Goal: Task Accomplishment & Management: Manage account settings

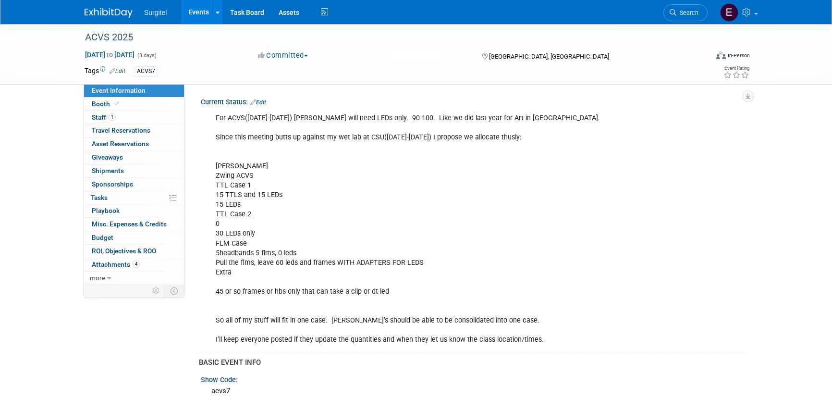
select select "Wet Lab"
select select "Veterinarian"
select select "No"
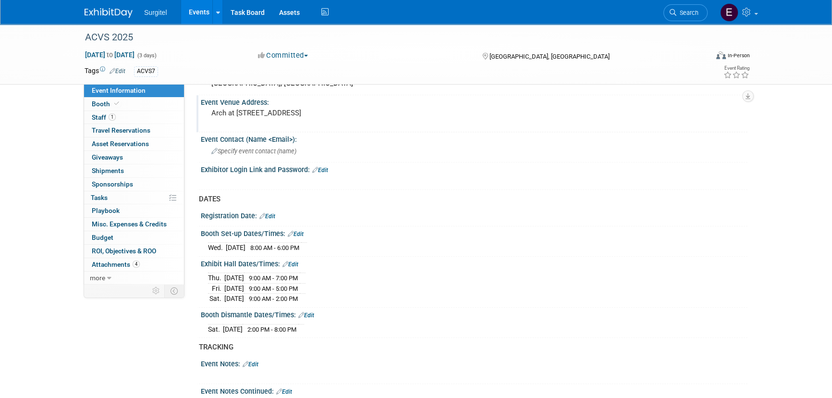
scroll to position [786, 0]
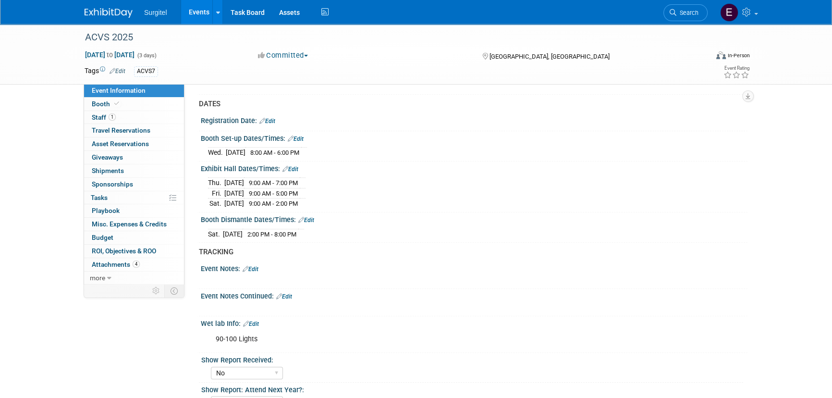
click at [201, 14] on link "Events" at bounding box center [198, 12] width 35 height 24
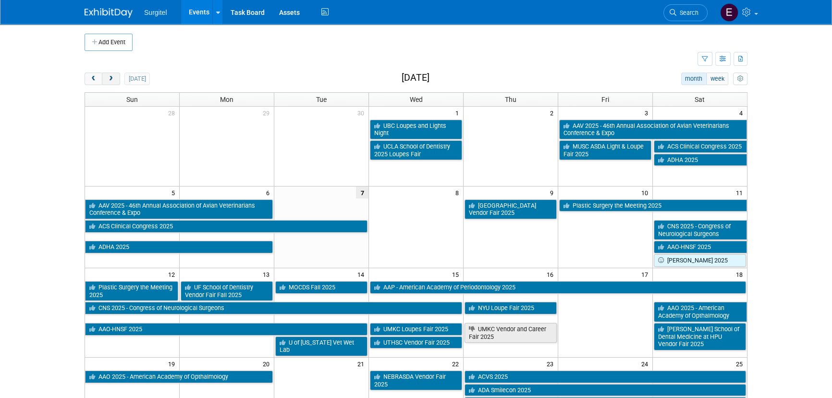
click at [114, 83] on button "next" at bounding box center [111, 79] width 18 height 12
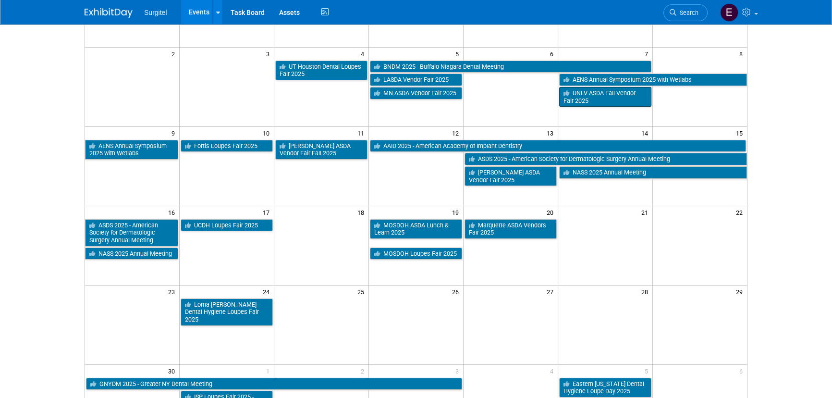
scroll to position [174, 0]
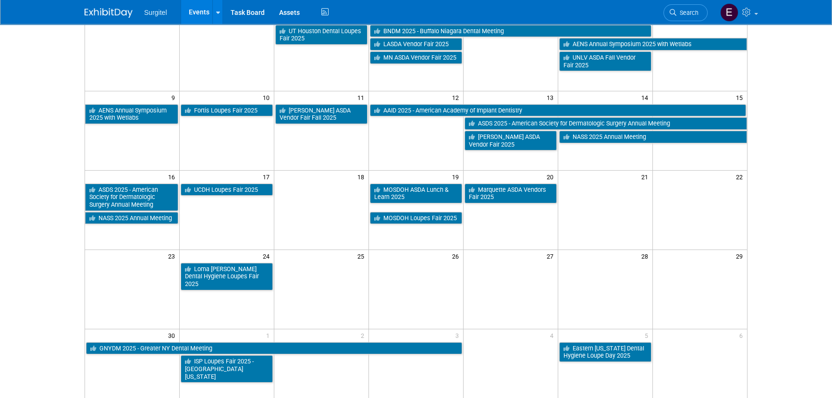
click at [686, 1] on li "Search" at bounding box center [685, 12] width 44 height 24
click at [686, 5] on link "Search" at bounding box center [685, 12] width 44 height 17
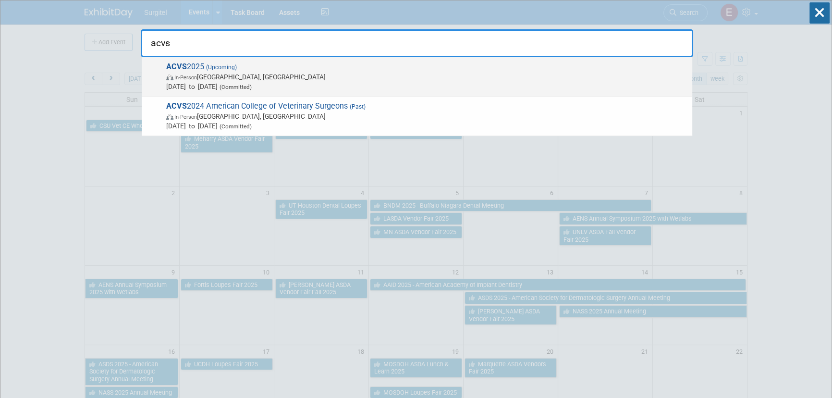
type input "acvs"
click at [225, 77] on span "In-Person Seattle, WA" at bounding box center [426, 77] width 521 height 10
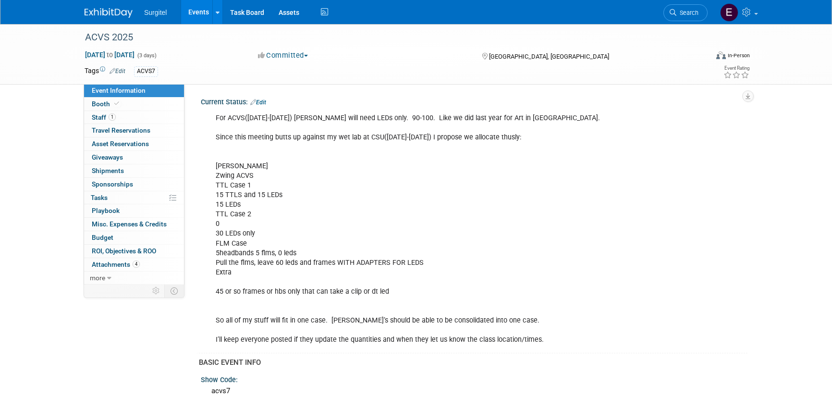
select select "Wet Lab"
select select "Veterinarian"
select select "No"
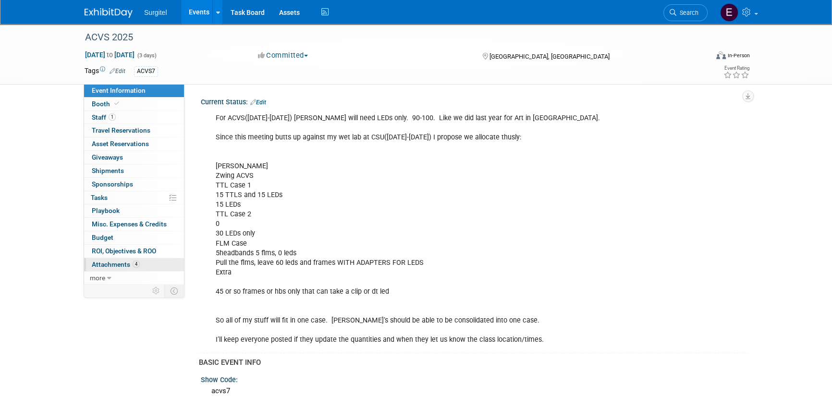
click at [139, 261] on link "4 Attachments 4" at bounding box center [134, 264] width 100 height 13
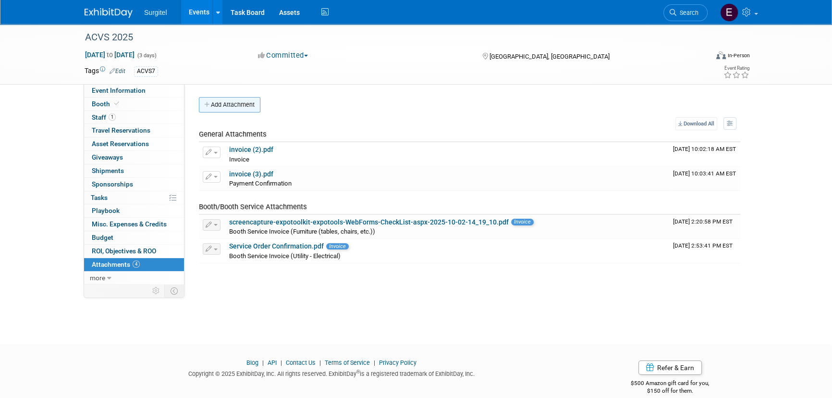
click at [223, 102] on button "Add Attachment" at bounding box center [229, 104] width 61 height 15
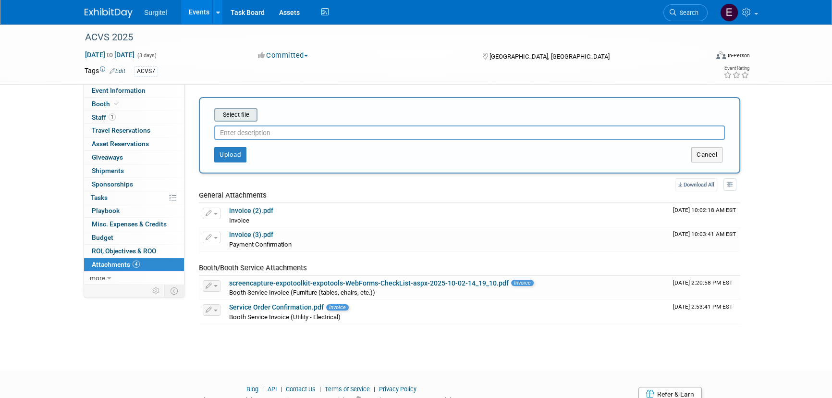
click at [220, 110] on input "file" at bounding box center [199, 115] width 114 height 12
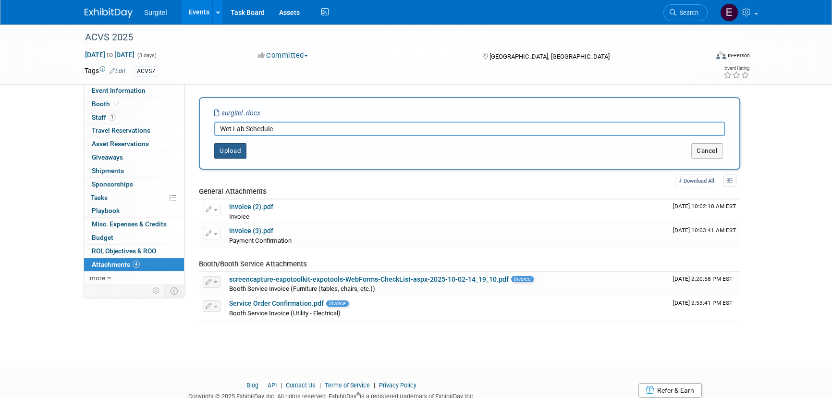
type input "Wet Lab Schedule"
click at [243, 149] on button "Upload" at bounding box center [230, 150] width 32 height 15
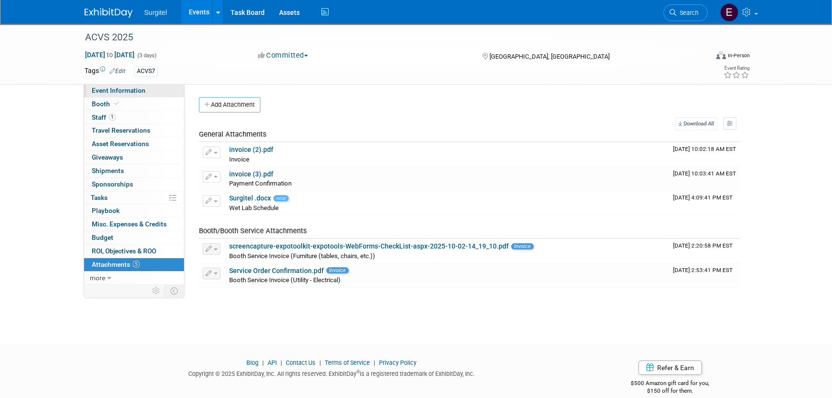
click at [131, 92] on span "Event Information" at bounding box center [119, 90] width 54 height 8
select select "Wet Lab"
select select "Veterinarian"
select select "No"
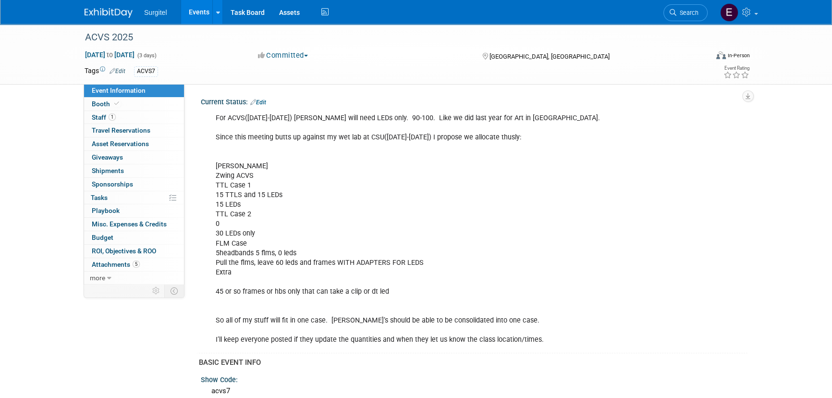
click at [265, 101] on link "Edit" at bounding box center [258, 102] width 16 height 7
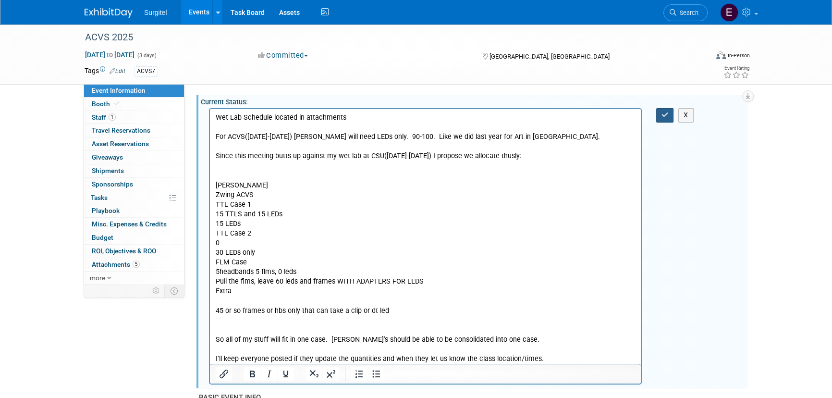
click at [661, 118] on icon "button" at bounding box center [664, 114] width 7 height 7
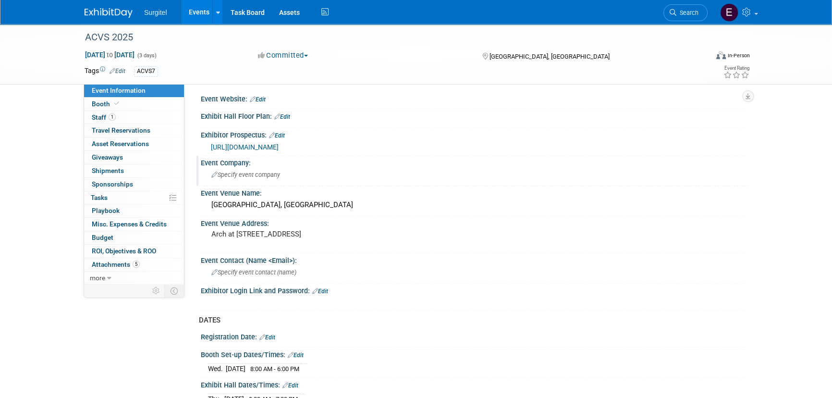
scroll to position [567, 0]
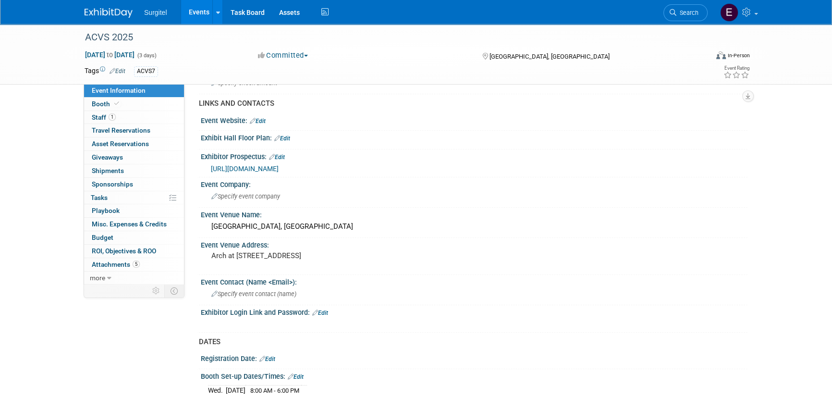
click at [283, 135] on link "Edit" at bounding box center [282, 138] width 16 height 7
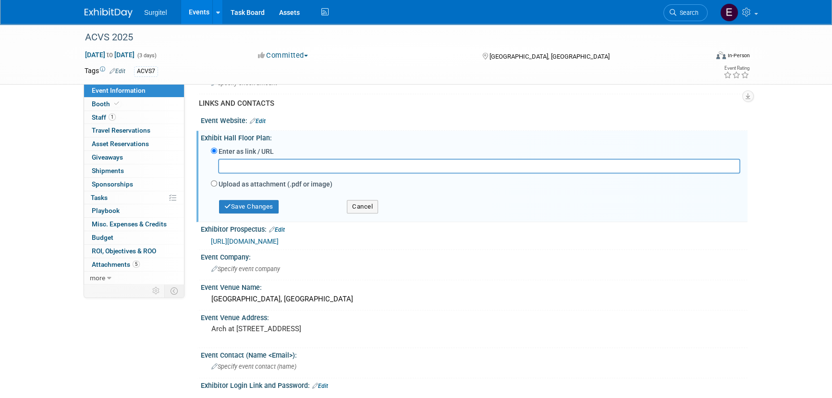
click at [240, 182] on label "Upload as attachment (.pdf or image)" at bounding box center [276, 184] width 114 height 10
click at [217, 182] on input "Upload as attachment (.pdf or image)" at bounding box center [214, 183] width 6 height 6
radio input "true"
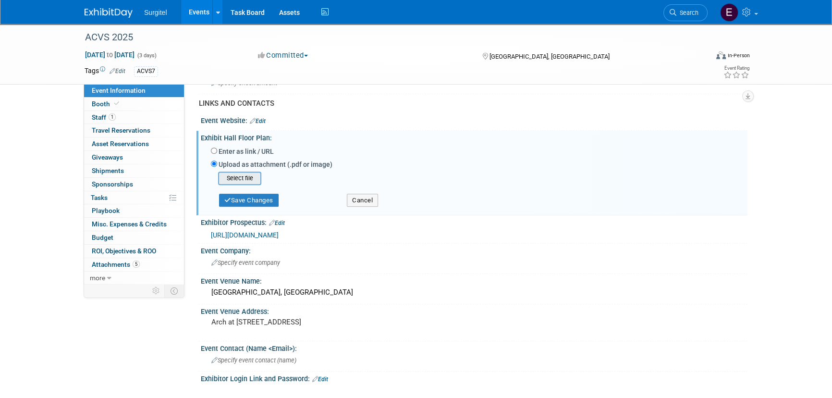
click at [247, 179] on input "file" at bounding box center [203, 178] width 114 height 12
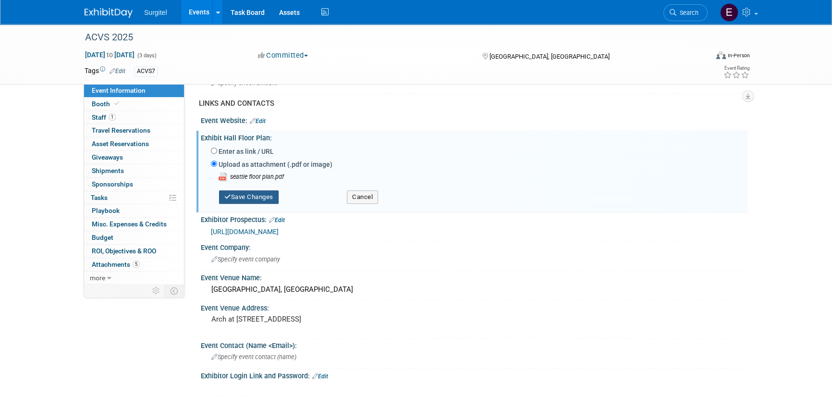
click at [270, 197] on button "Save Changes" at bounding box center [249, 196] width 60 height 13
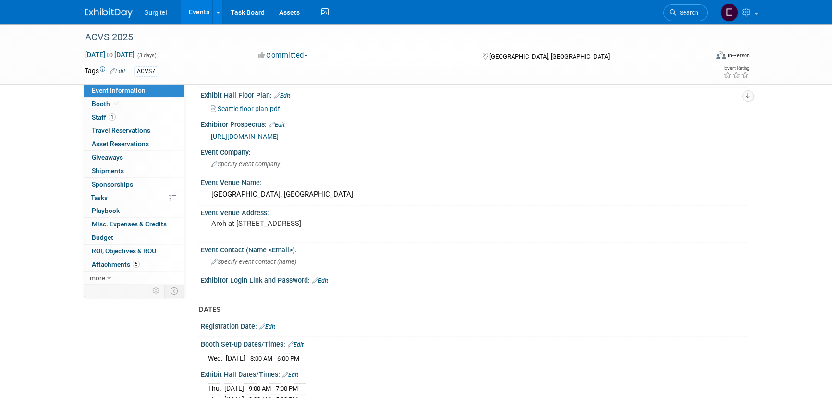
scroll to position [611, 0]
click at [197, 8] on link "Events" at bounding box center [198, 12] width 35 height 24
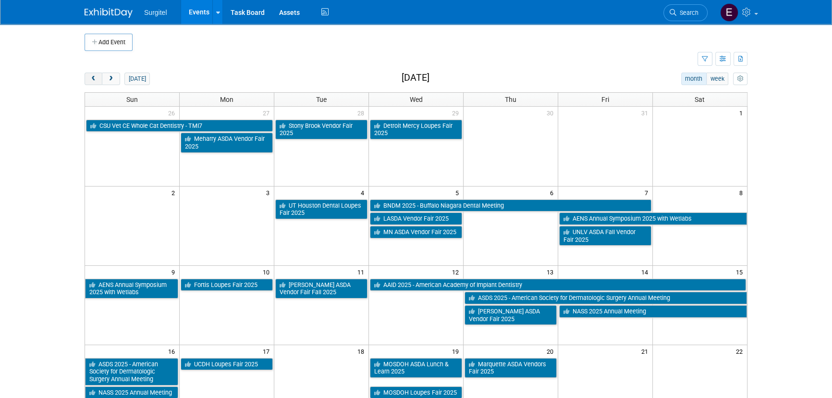
click at [96, 81] on span "prev" at bounding box center [93, 79] width 7 height 6
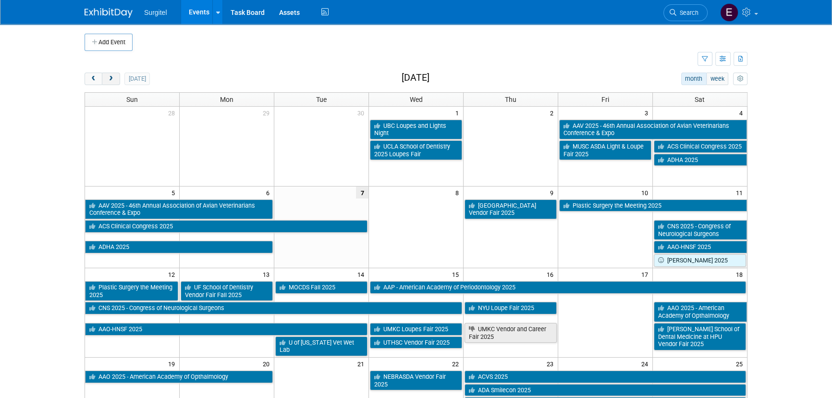
click at [103, 82] on button "next" at bounding box center [111, 79] width 18 height 12
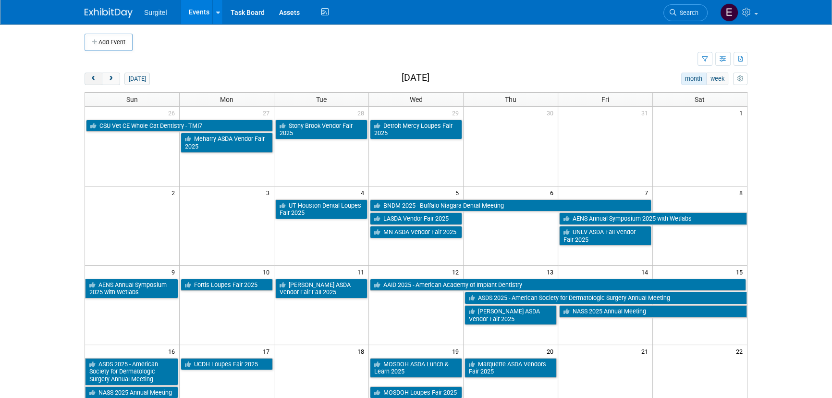
click at [90, 76] on span "prev" at bounding box center [93, 79] width 7 height 6
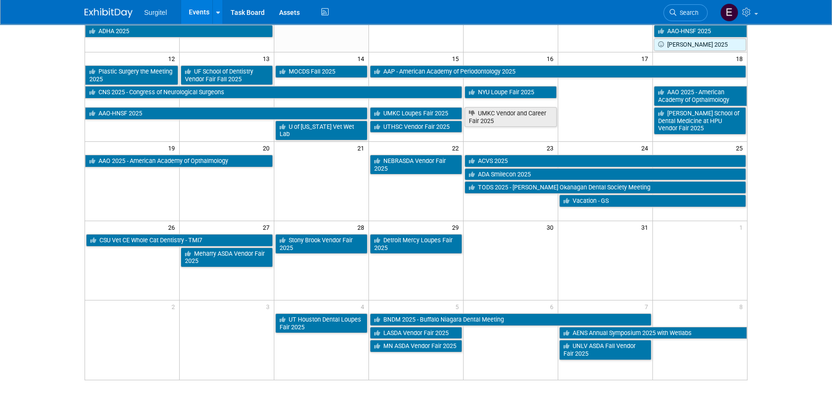
scroll to position [218, 0]
